Goal: Transaction & Acquisition: Purchase product/service

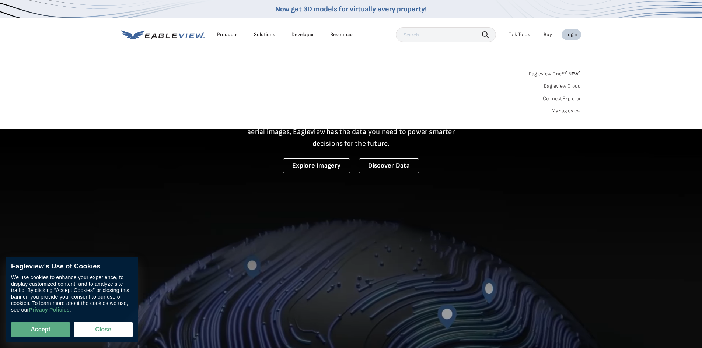
click at [570, 35] on div "Login" at bounding box center [571, 34] width 12 height 7
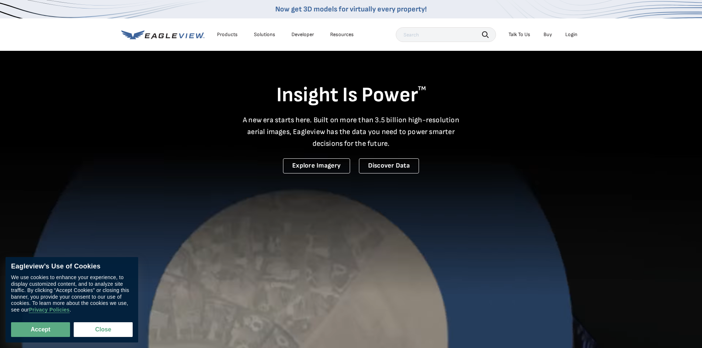
click at [570, 35] on div "Login" at bounding box center [571, 34] width 12 height 7
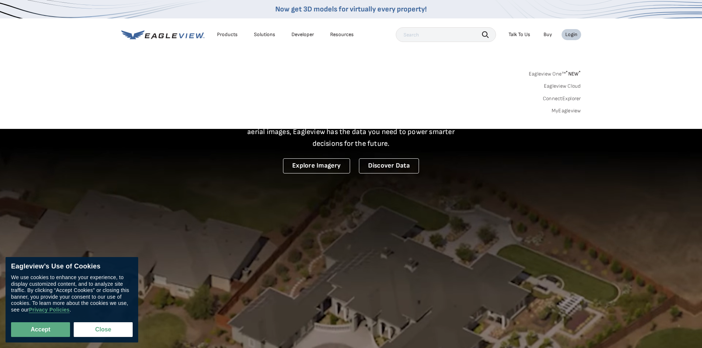
click at [557, 73] on link "Eagleview One™ * NEW *" at bounding box center [555, 73] width 52 height 8
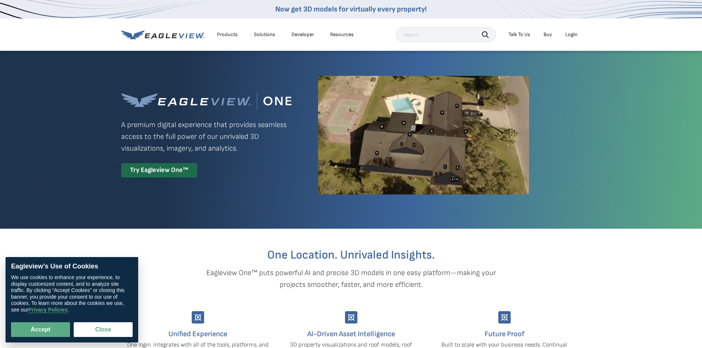
click at [571, 43] on div "Products Solutions Developer Resources Search Talk To Us Buy Login" at bounding box center [351, 34] width 460 height 32
click at [573, 38] on li "Login" at bounding box center [572, 34] width 20 height 11
click at [574, 35] on div "Login" at bounding box center [571, 34] width 12 height 7
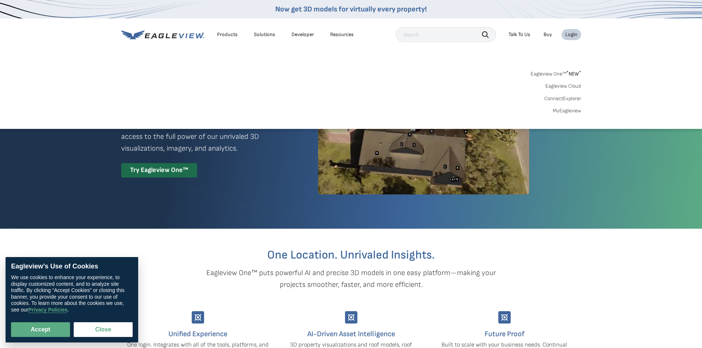
click at [570, 109] on link "MyEagleview" at bounding box center [567, 111] width 28 height 7
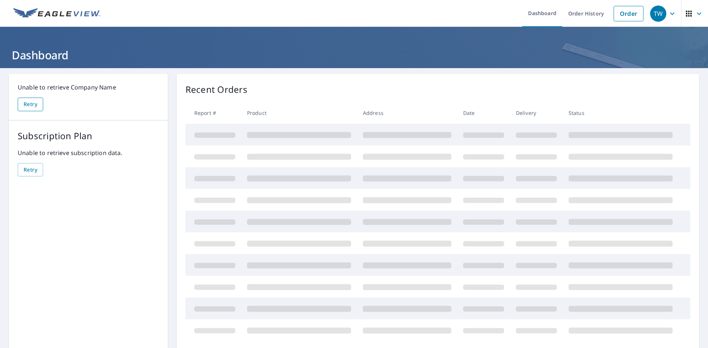
click at [32, 111] on Name-retryBtn "Retry" at bounding box center [30, 105] width 25 height 14
click at [34, 107] on span "Retry" at bounding box center [31, 104] width 14 height 9
click at [33, 164] on data\ "Retry" at bounding box center [30, 170] width 25 height 14
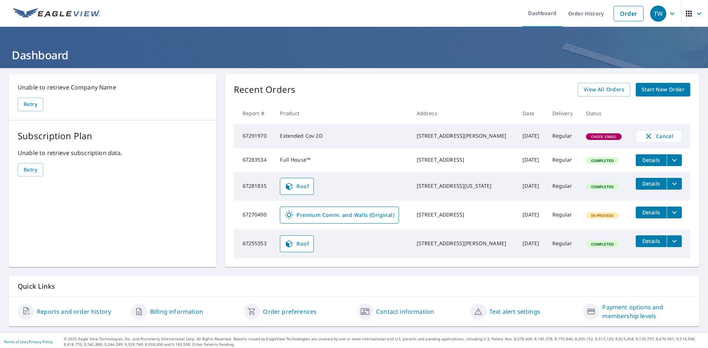
drag, startPoint x: 571, startPoint y: 139, endPoint x: 581, endPoint y: 139, distance: 9.2
click at [572, 139] on td "Regular" at bounding box center [563, 136] width 34 height 24
click at [587, 139] on span "Check Email" at bounding box center [603, 136] width 35 height 5
click at [559, 136] on td "Regular" at bounding box center [563, 136] width 34 height 24
click at [447, 134] on div "2509 Two Oaks Dr Charleston, SC 29414" at bounding box center [464, 135] width 94 height 7
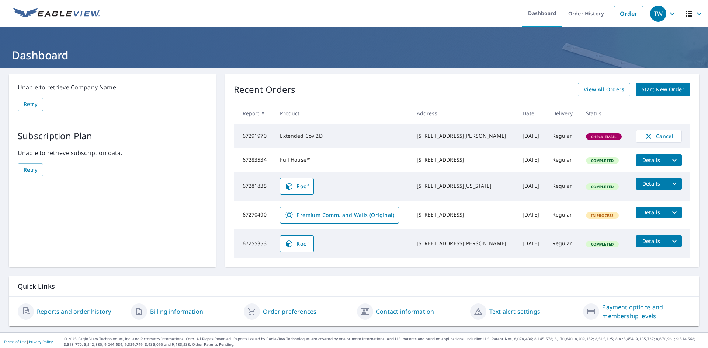
click at [245, 135] on td "67291970" at bounding box center [254, 136] width 41 height 24
click at [658, 139] on span "Cancel" at bounding box center [658, 136] width 31 height 9
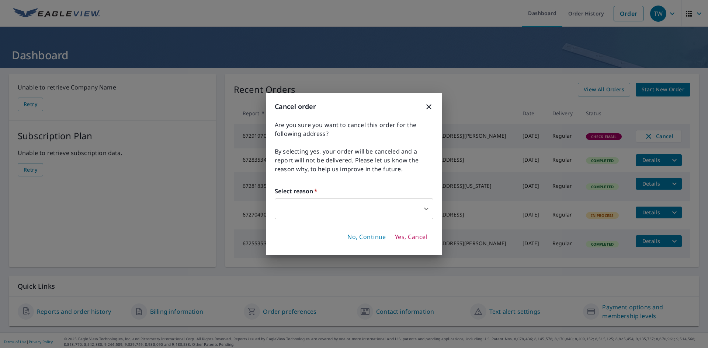
click at [394, 200] on body "TW TW Dashboard Order History Order TW Dashboard Unable to retrieve Company Nam…" at bounding box center [354, 174] width 708 height 348
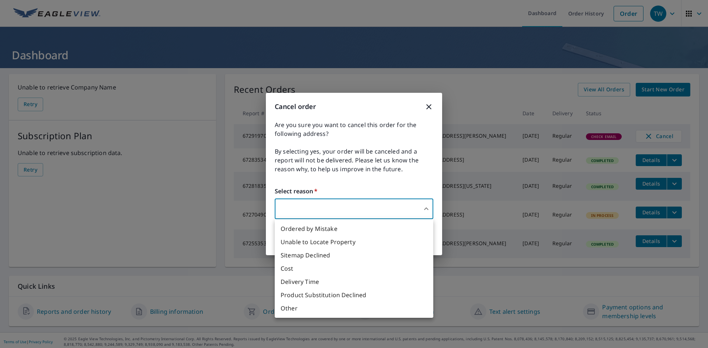
click at [339, 309] on li "Other" at bounding box center [354, 308] width 158 height 13
type input "36"
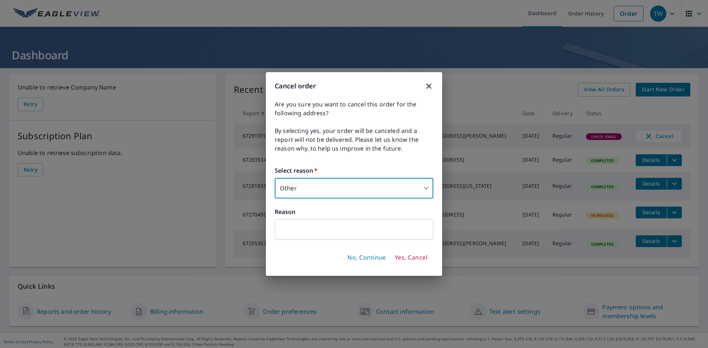
click at [353, 230] on input "text" at bounding box center [354, 229] width 158 height 21
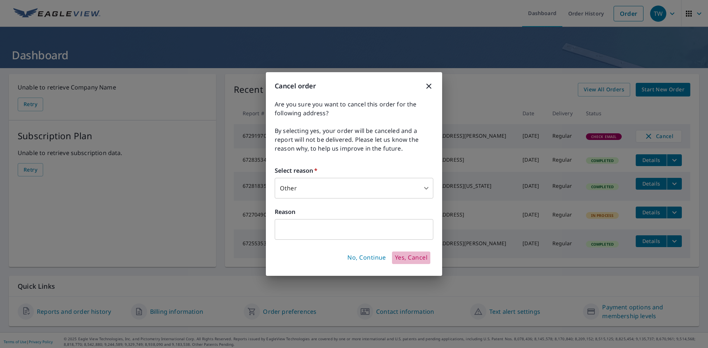
click at [404, 254] on span "Yes, Cancel" at bounding box center [411, 258] width 32 height 8
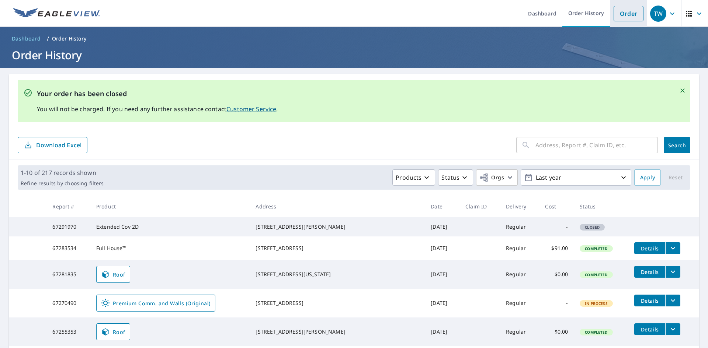
click at [624, 14] on link "Order" at bounding box center [628, 13] width 30 height 15
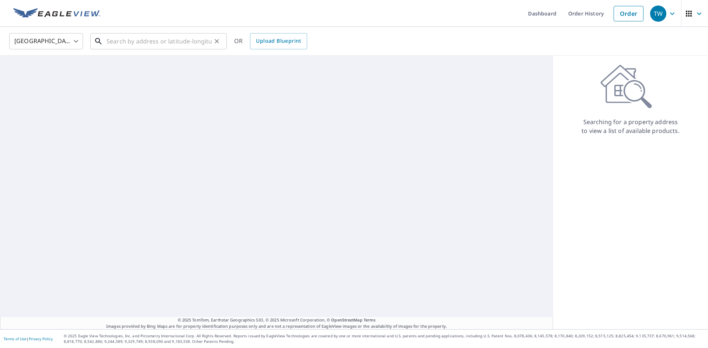
click at [132, 43] on input "text" at bounding box center [159, 41] width 105 height 21
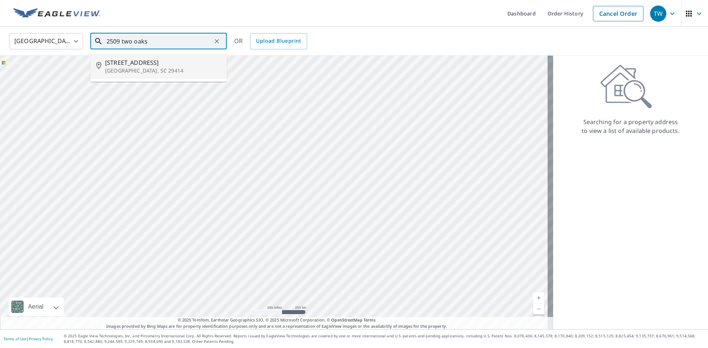
click at [125, 68] on p "Charleston, SC 29414" at bounding box center [163, 70] width 116 height 7
type input "2509 Two Oaks Dr Charleston, SC 29414"
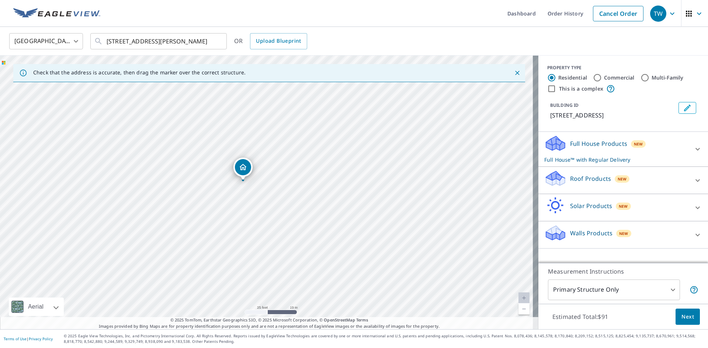
drag, startPoint x: 235, startPoint y: 171, endPoint x: 240, endPoint y: 171, distance: 4.5
click at [593, 181] on p "Roof Products" at bounding box center [590, 178] width 41 height 9
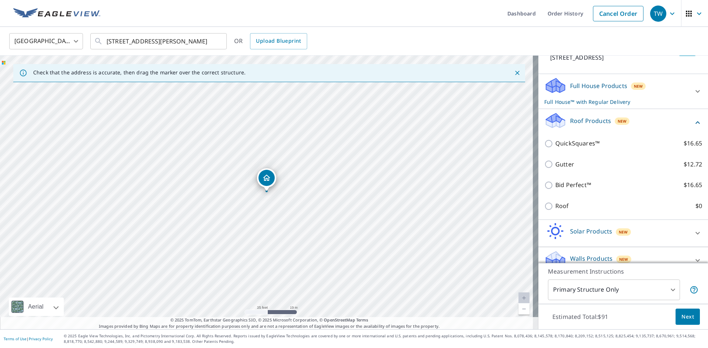
scroll to position [69, 0]
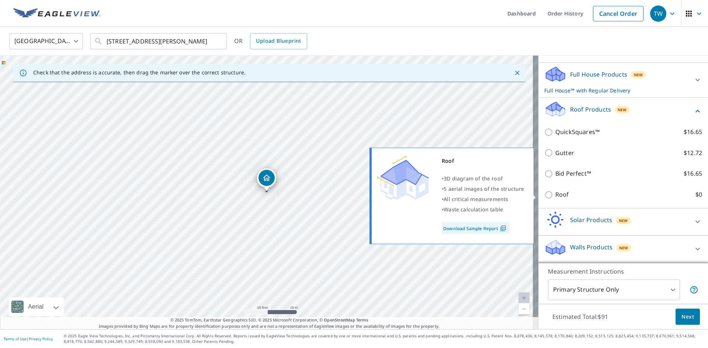
click at [569, 192] on label "Roof $0" at bounding box center [628, 194] width 147 height 9
click at [555, 192] on input "Roof $0" at bounding box center [549, 195] width 11 height 9
checkbox input "true"
type input "3"
checkbox input "false"
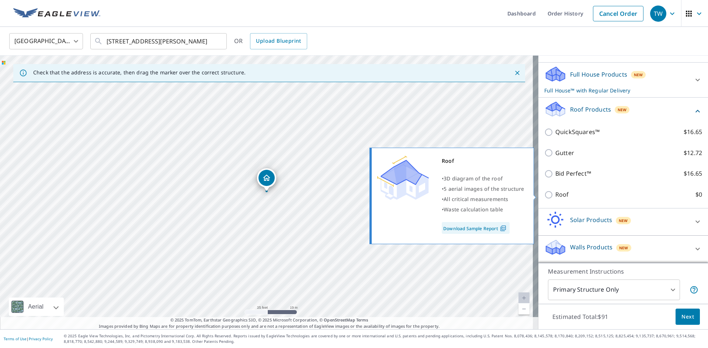
scroll to position [66, 0]
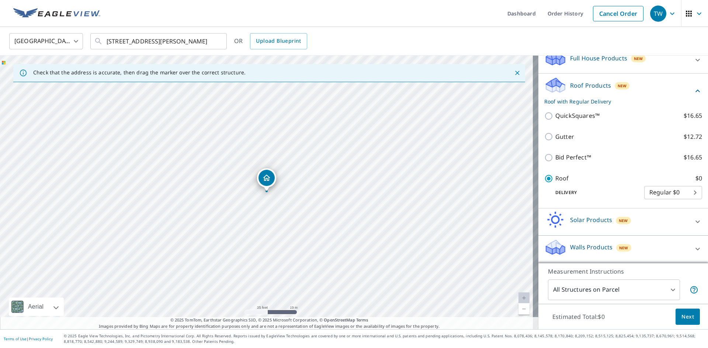
click at [655, 189] on body "TW TW Dashboard Order History Cancel Order TW United States US ​ 2509 Two Oaks …" at bounding box center [354, 174] width 708 height 348
click at [655, 189] on li "Regular $0" at bounding box center [662, 192] width 58 height 13
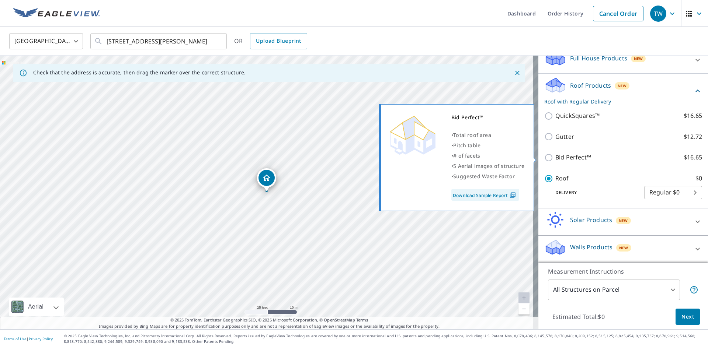
click at [560, 160] on p "Bid Perfect™" at bounding box center [573, 157] width 36 height 9
click at [555, 160] on input "Bid Perfect™ $16.65" at bounding box center [549, 157] width 11 height 9
checkbox input "true"
type input "1"
checkbox input "false"
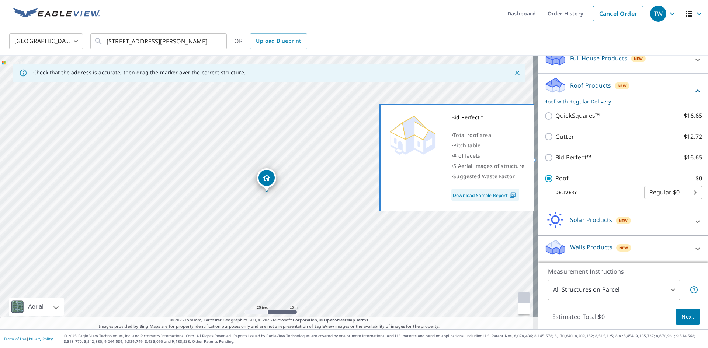
scroll to position [86, 0]
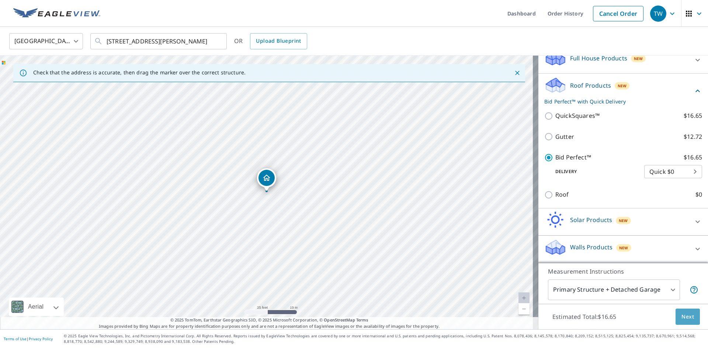
click at [681, 318] on span "Next" at bounding box center [687, 317] width 13 height 9
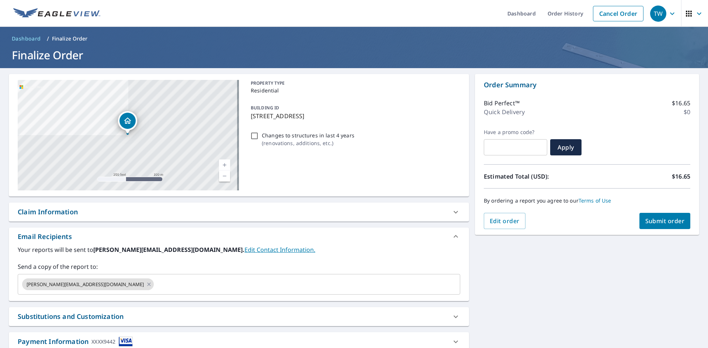
click at [646, 217] on span "Submit order" at bounding box center [664, 221] width 39 height 8
checkbox input "true"
